Goal: Information Seeking & Learning: Learn about a topic

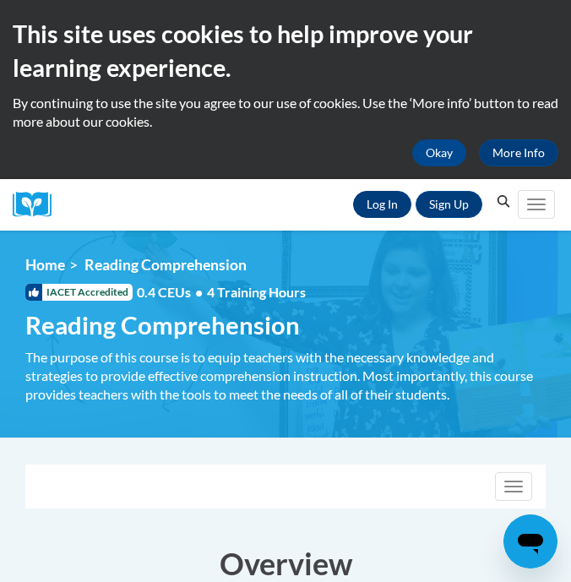
click at [385, 203] on link "Log In" at bounding box center [382, 204] width 58 height 27
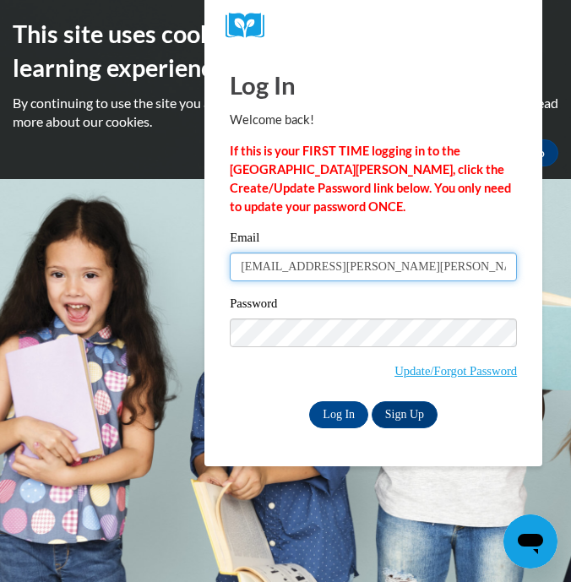
type input "hayden.lanier@polk.k12.ga.us"
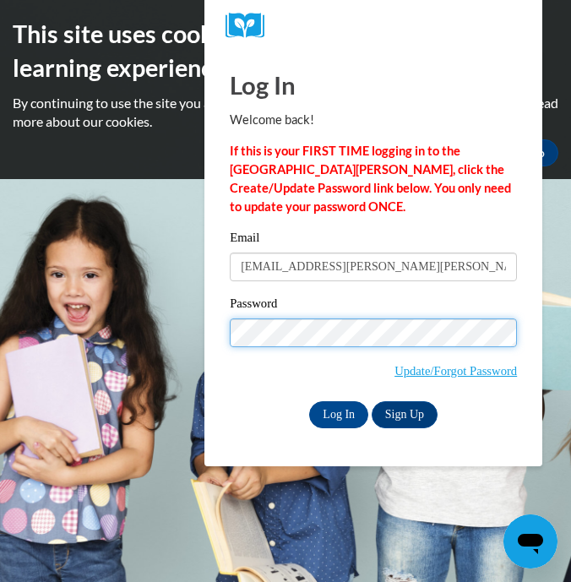
click at [337, 413] on input "Log In" at bounding box center [338, 414] width 59 height 27
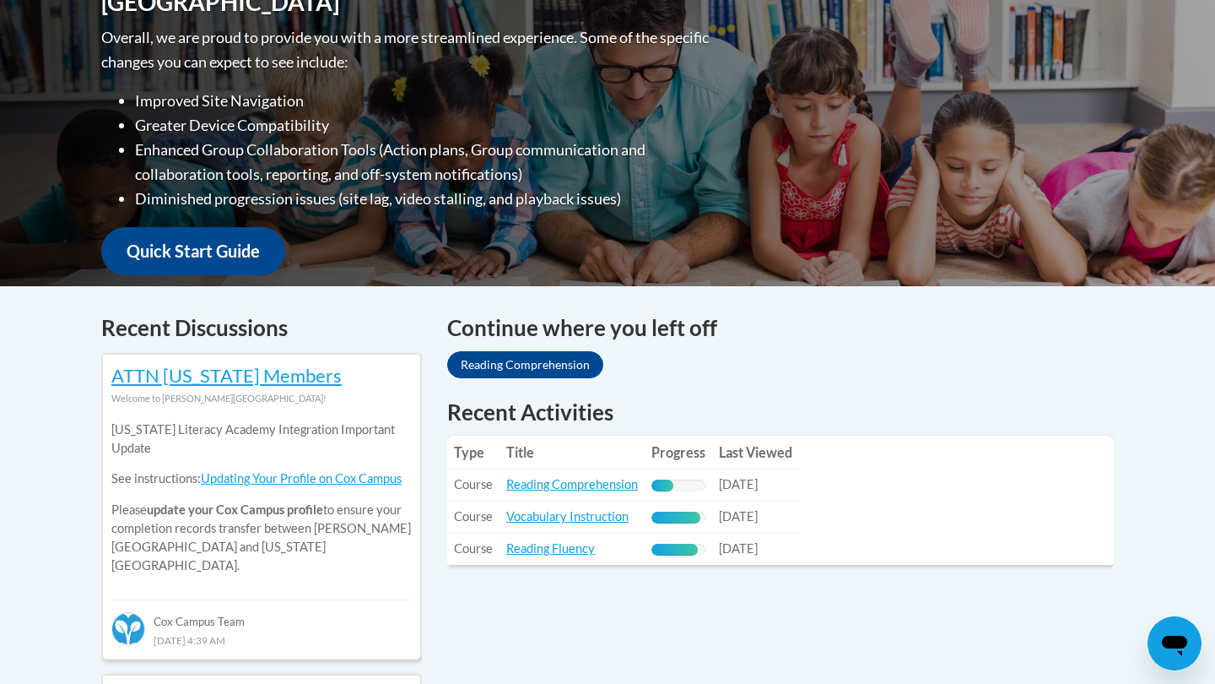
scroll to position [436, 0]
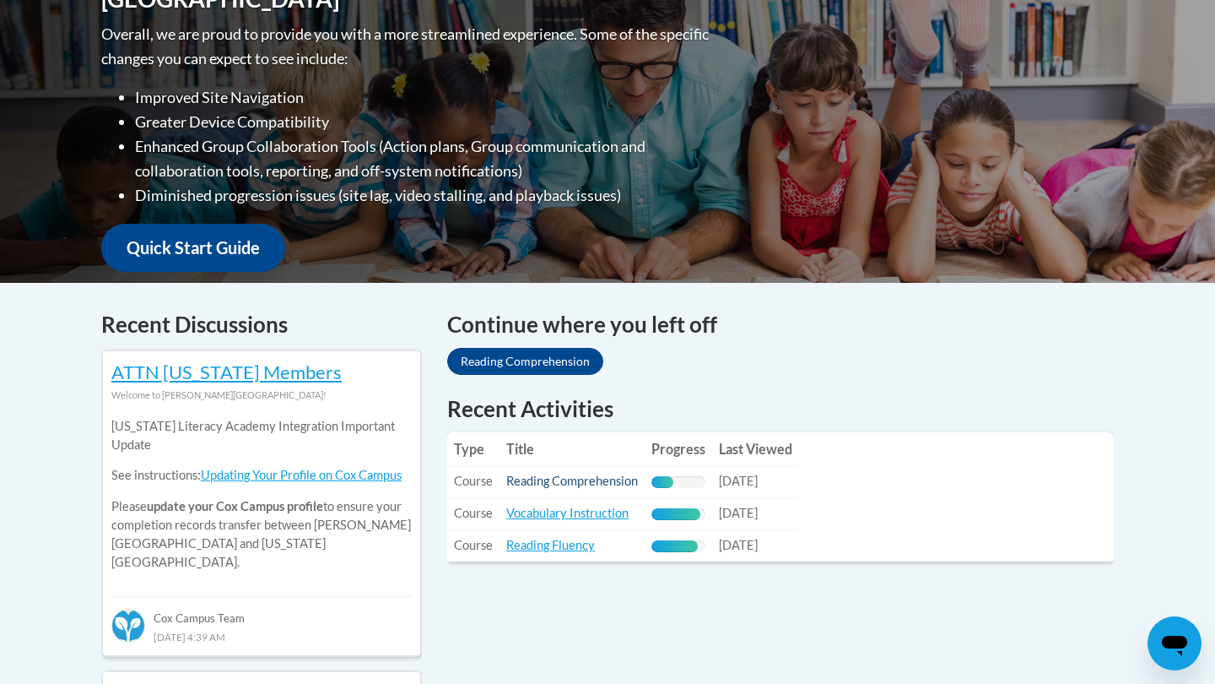
click at [549, 481] on link "Reading Comprehension" at bounding box center [572, 481] width 132 height 14
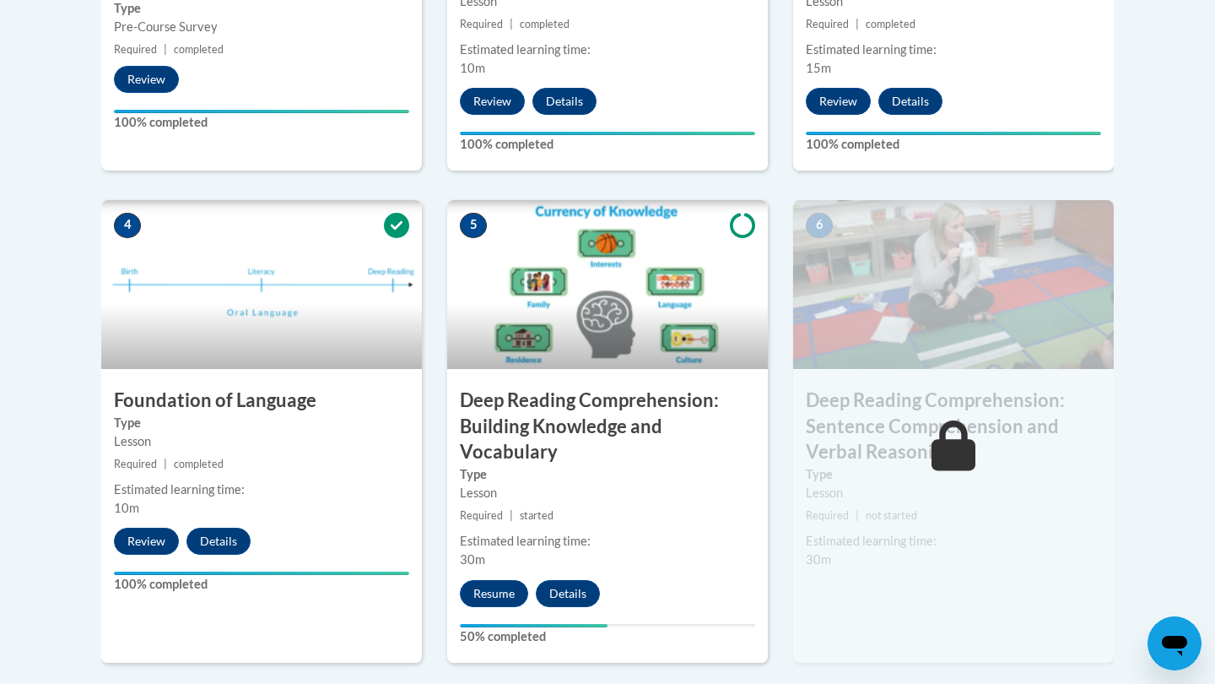
scroll to position [845, 0]
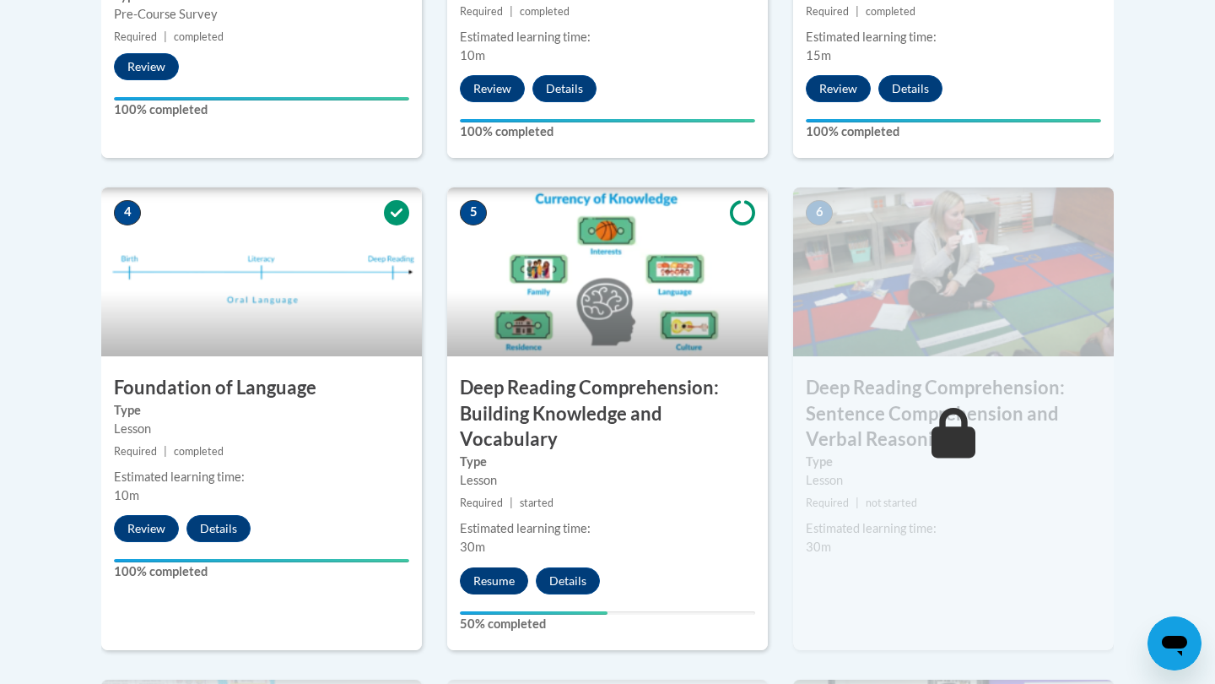
click at [508, 571] on button "Resume" at bounding box center [494, 580] width 68 height 27
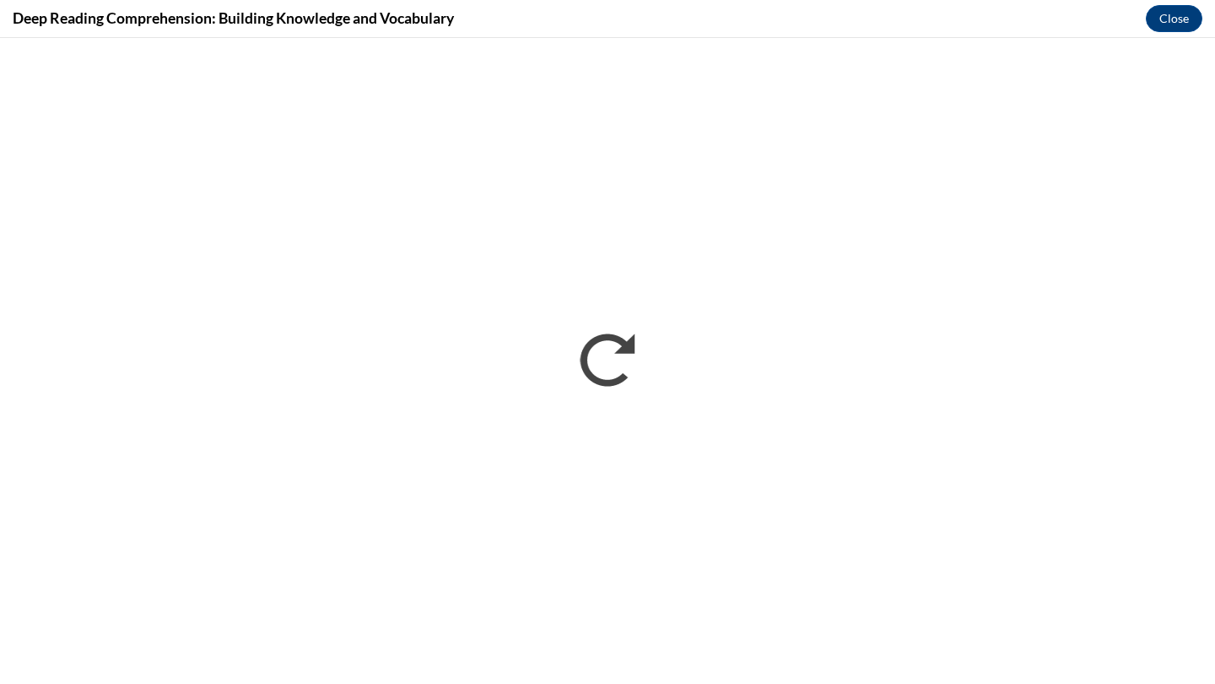
scroll to position [0, 0]
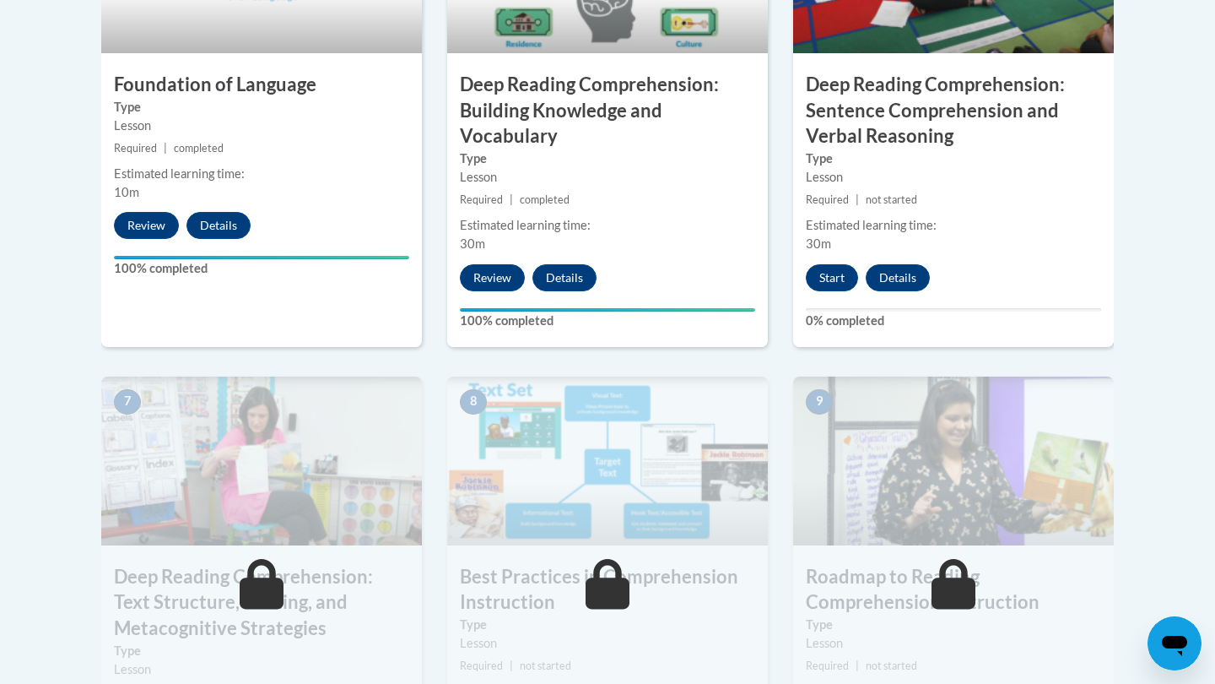
scroll to position [1131, 0]
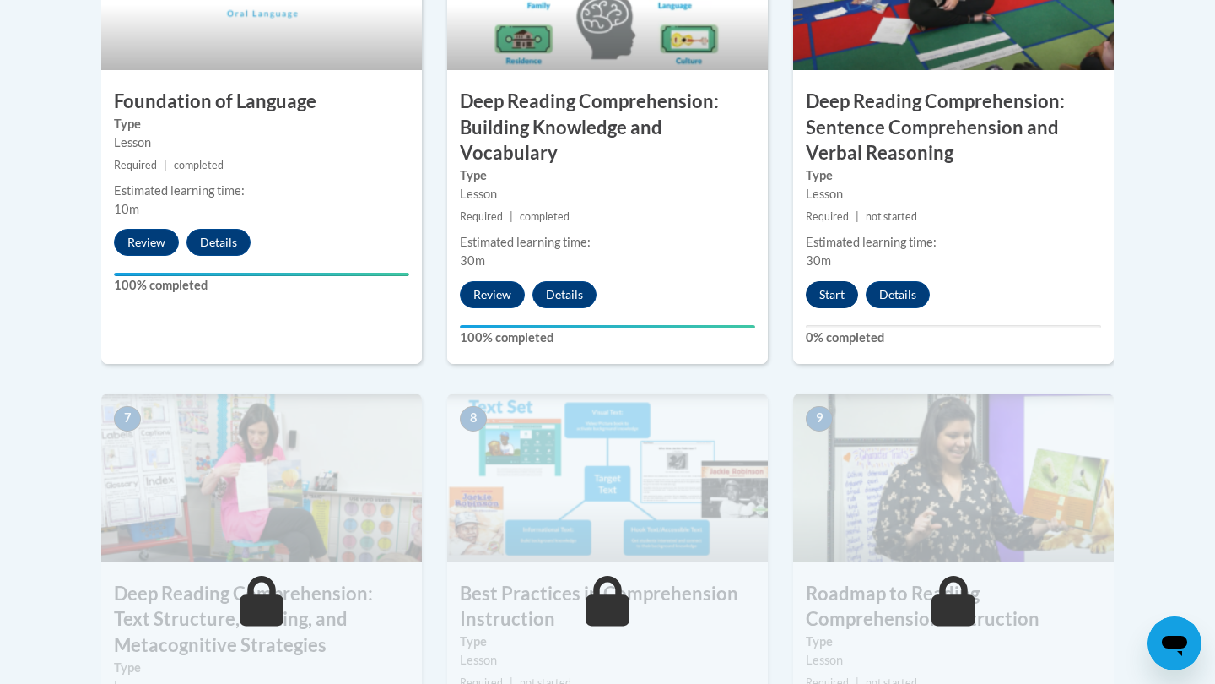
click at [846, 281] on button "Start" at bounding box center [832, 294] width 52 height 27
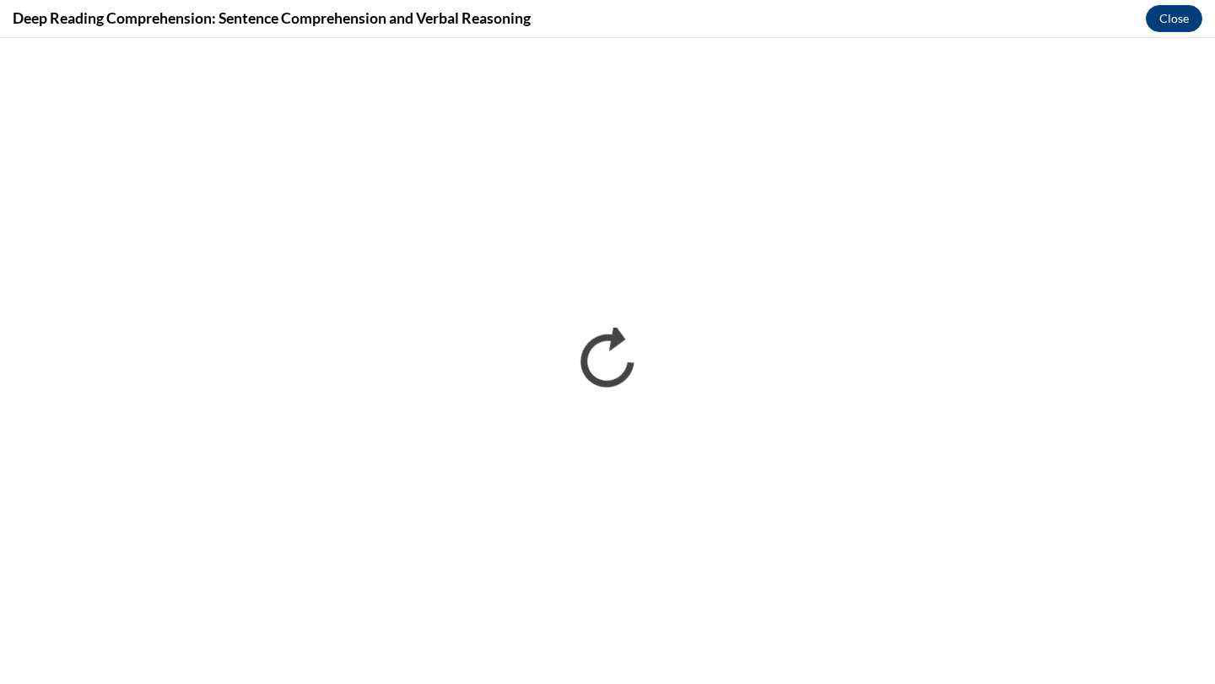
scroll to position [0, 0]
